Goal: Manage account settings

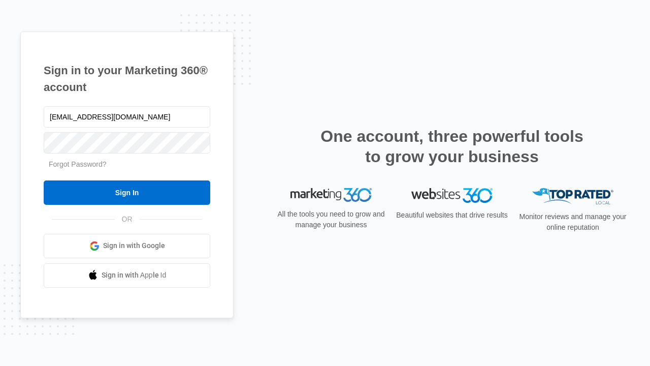
type input "[EMAIL_ADDRESS][DOMAIN_NAME]"
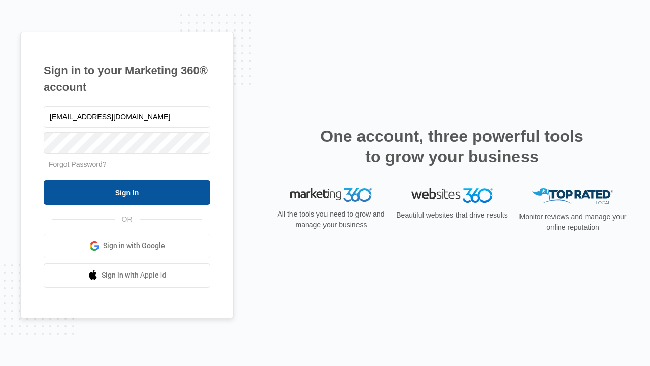
click at [127, 192] on input "Sign In" at bounding box center [127, 192] width 167 height 24
